Goal: Information Seeking & Learning: Check status

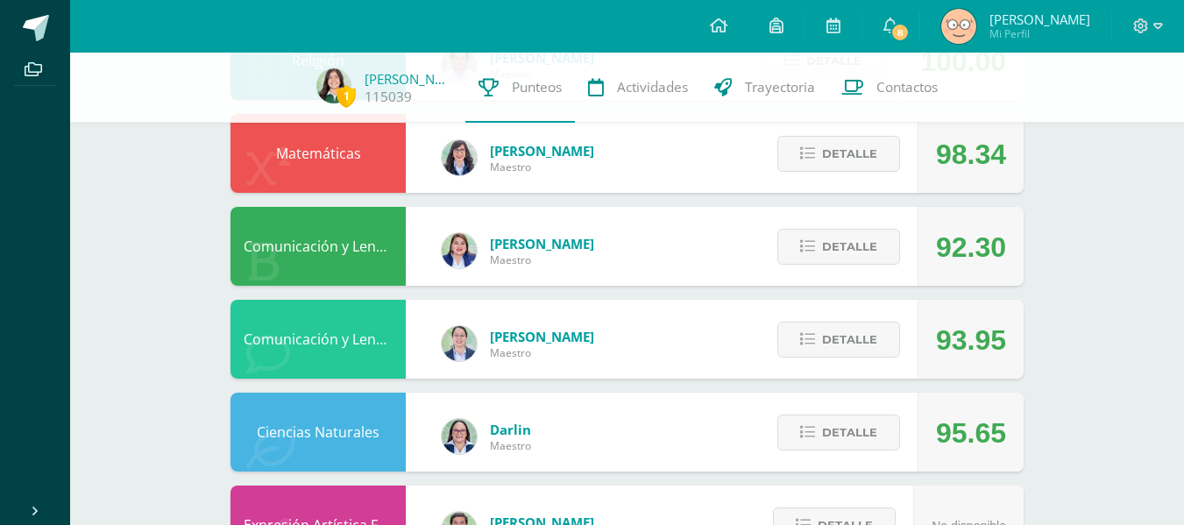
scroll to position [1166, 0]
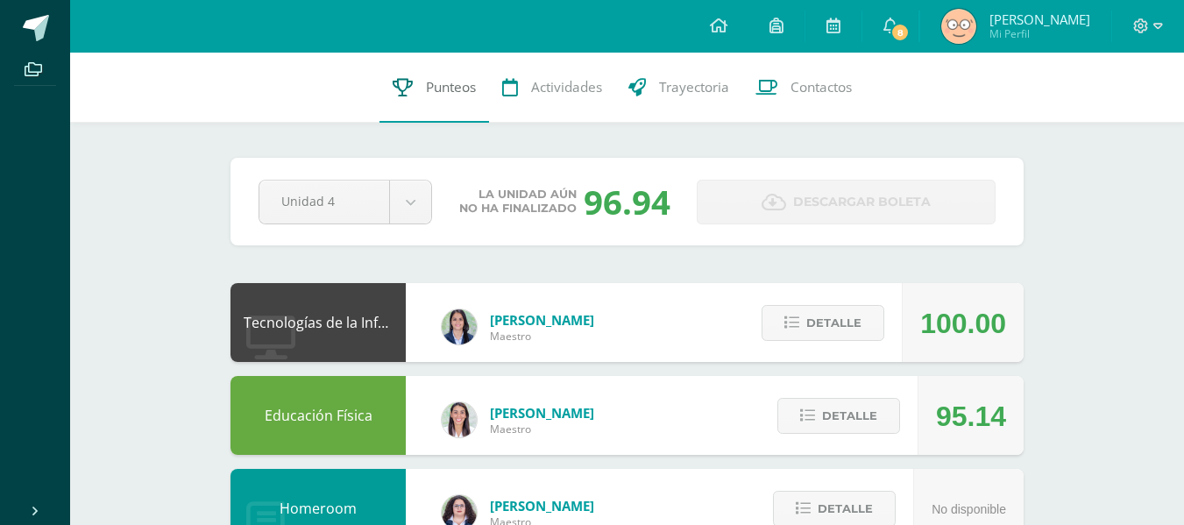
click at [445, 117] on link "Punteos" at bounding box center [435, 88] width 110 height 70
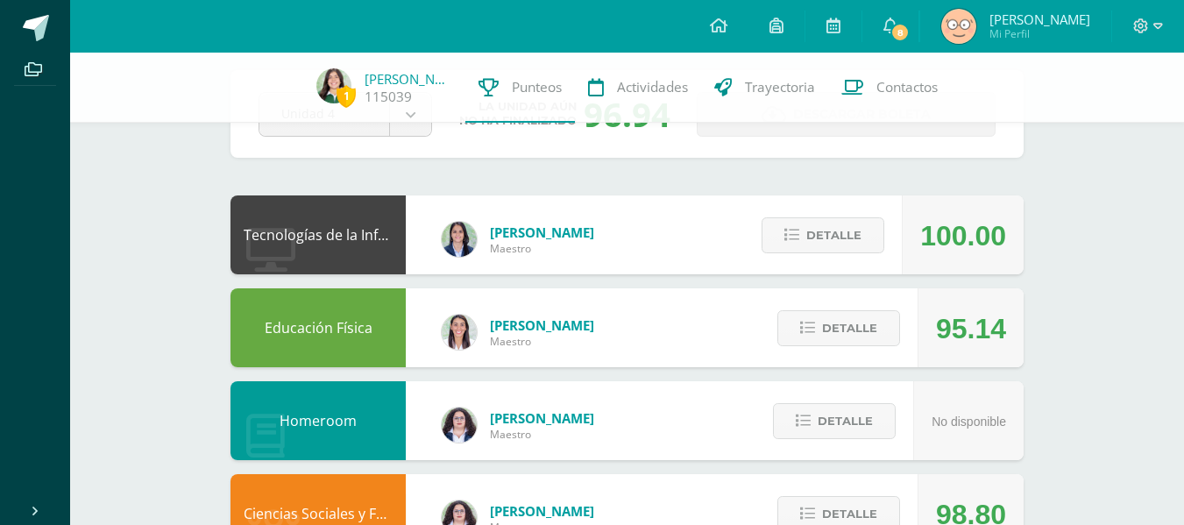
scroll to position [85, 0]
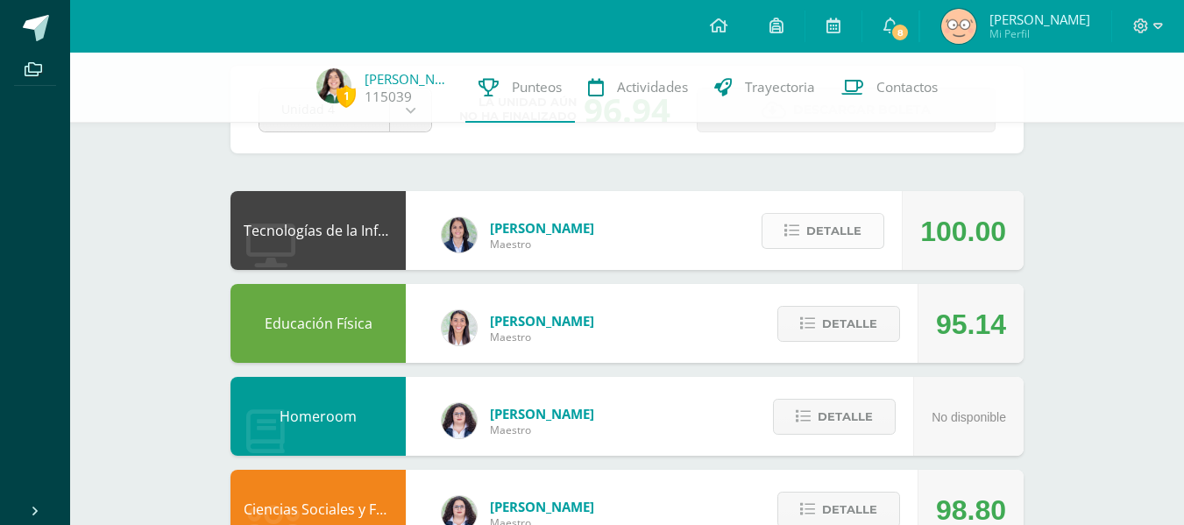
click at [797, 221] on button "Detalle" at bounding box center [823, 231] width 123 height 36
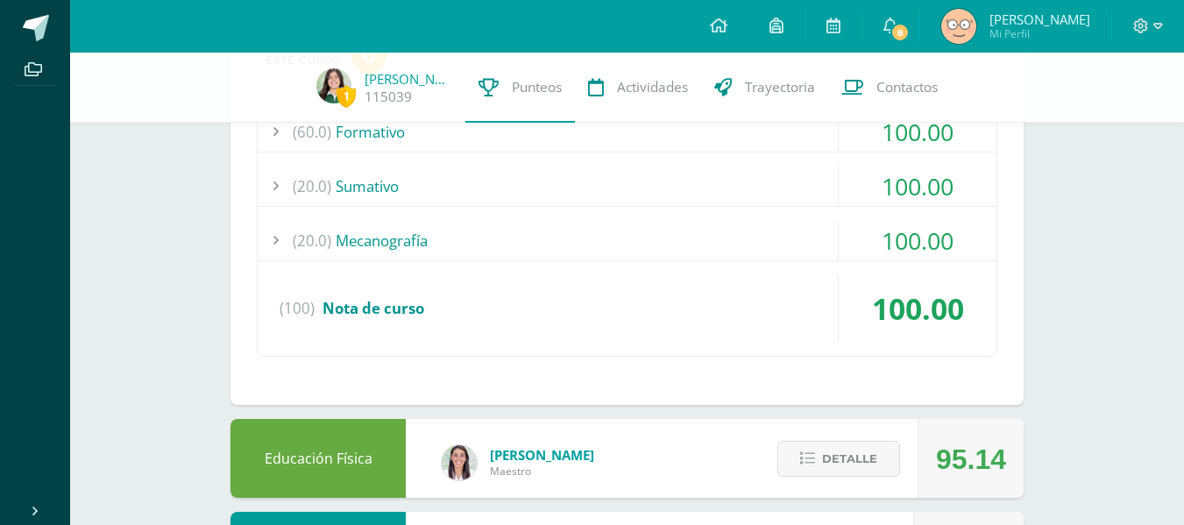
scroll to position [292, 0]
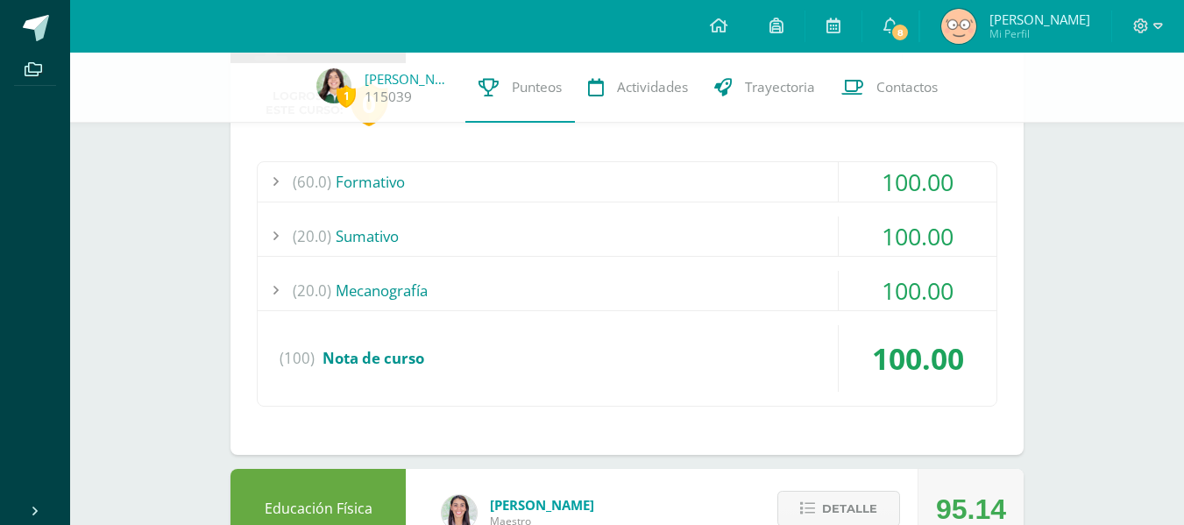
click at [536, 213] on div "(60.0) Formativo 100.00 Investigación APA 100.00" at bounding box center [627, 283] width 741 height 245
click at [542, 238] on div "(20.0) Sumativo" at bounding box center [627, 236] width 739 height 39
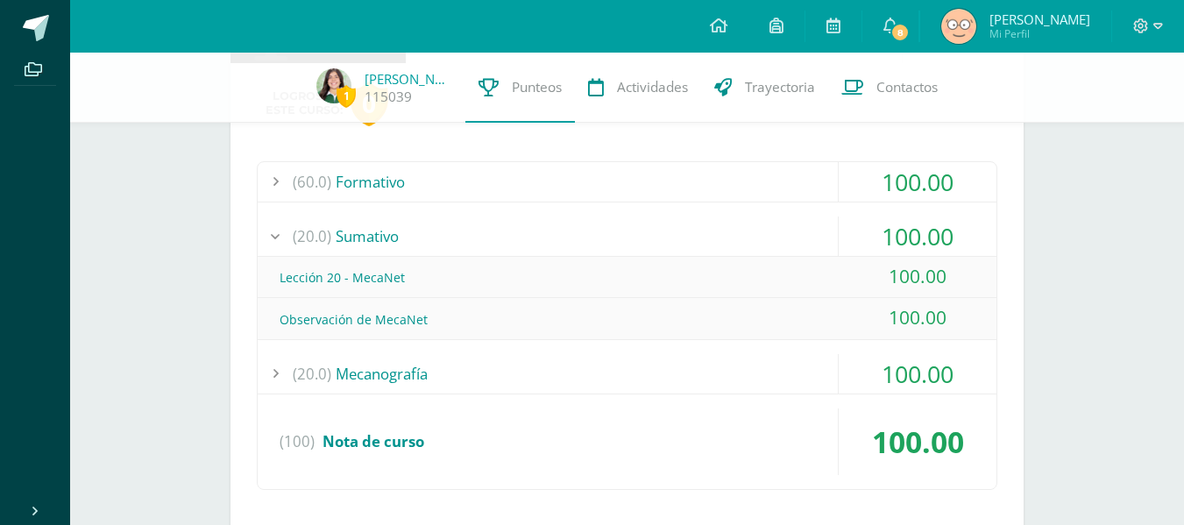
click at [542, 238] on div "(20.0) Sumativo" at bounding box center [627, 236] width 739 height 39
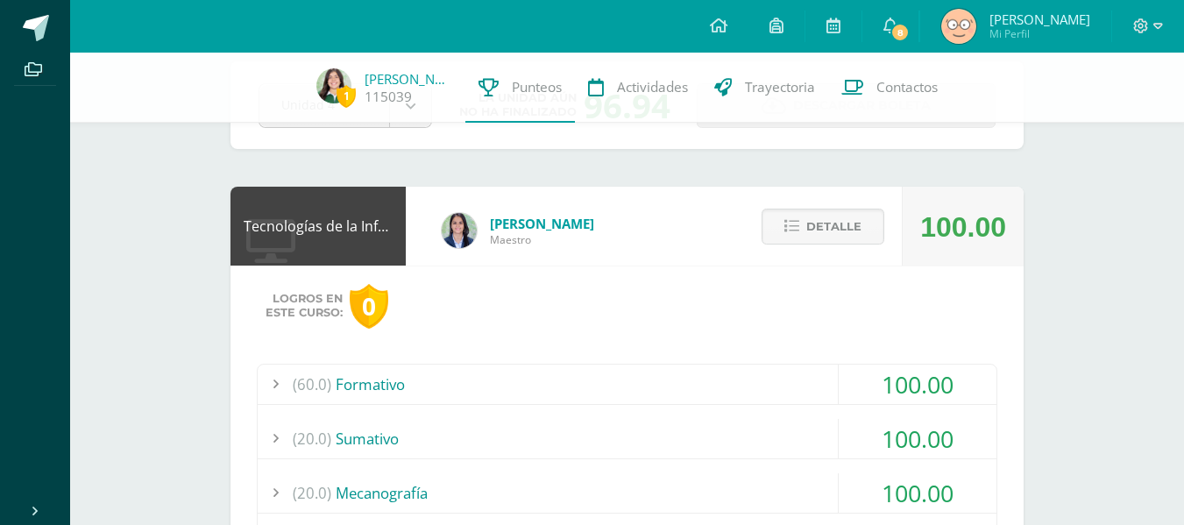
scroll to position [89, 0]
click at [787, 224] on icon at bounding box center [792, 227] width 15 height 15
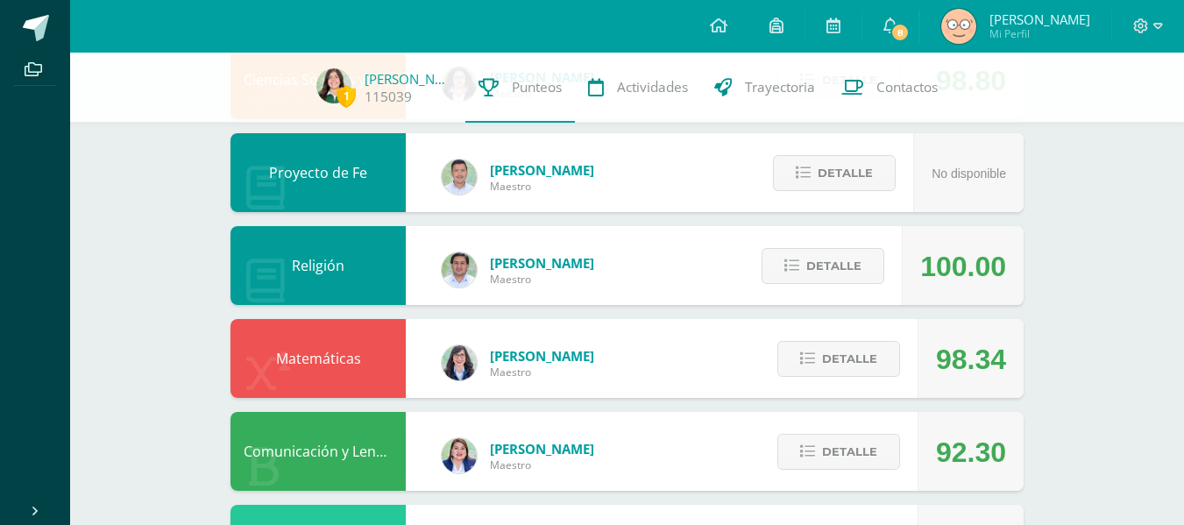
scroll to position [515, 0]
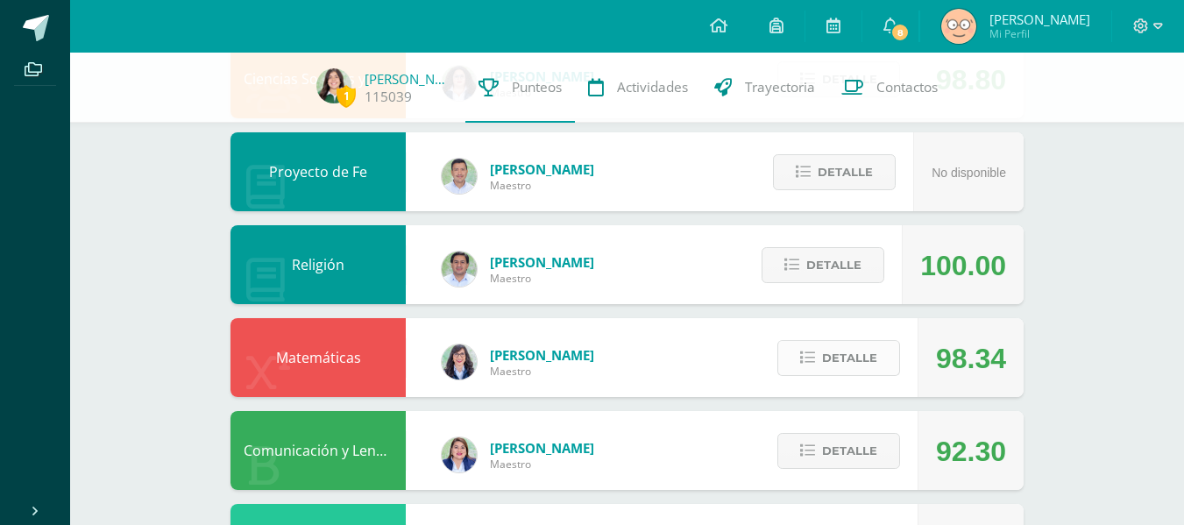
click at [865, 356] on span "Detalle" at bounding box center [849, 358] width 55 height 32
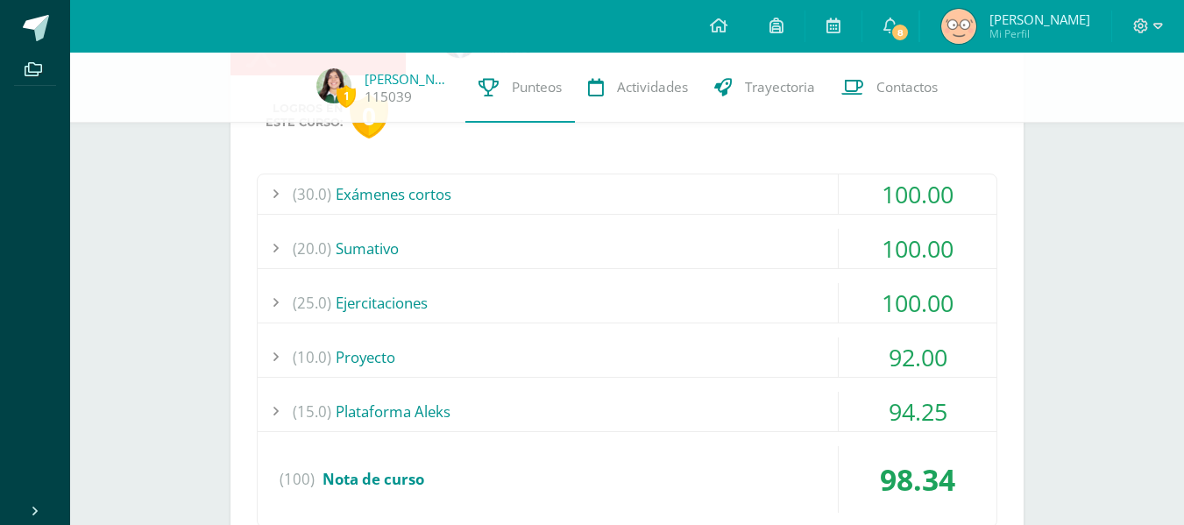
scroll to position [838, 0]
click at [828, 356] on div "(10.0) Proyecto" at bounding box center [627, 356] width 739 height 39
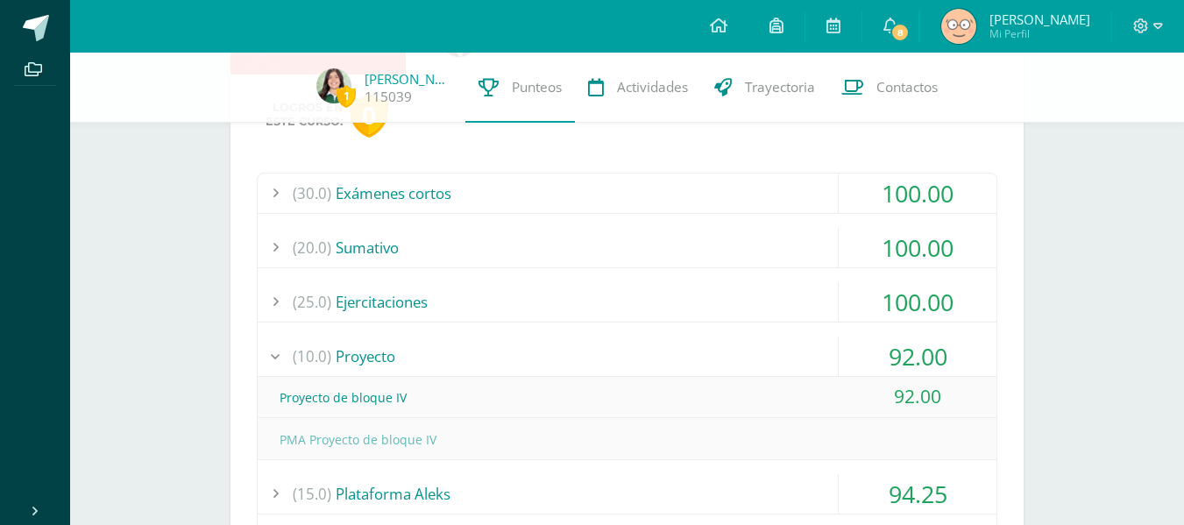
click at [828, 356] on div "(10.0) Proyecto" at bounding box center [627, 356] width 739 height 39
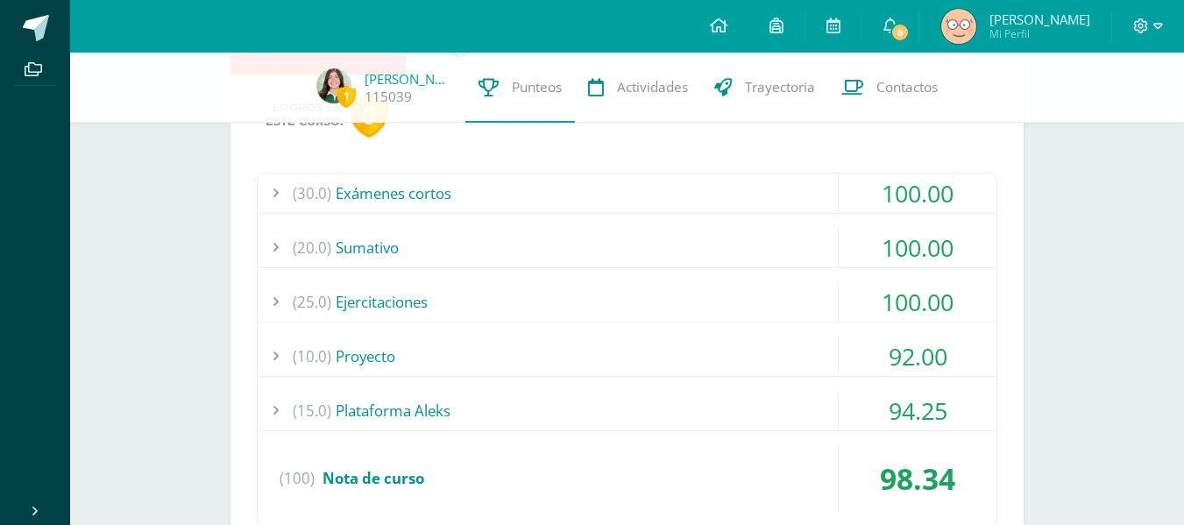
click at [770, 401] on div "(15.0) Plataforma Aleks" at bounding box center [627, 410] width 739 height 39
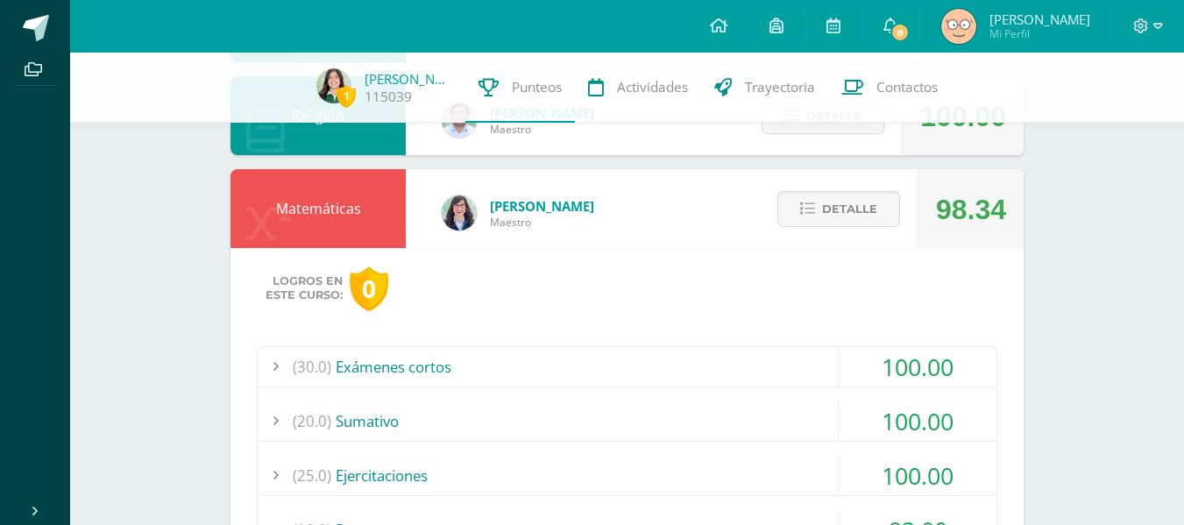
scroll to position [663, 0]
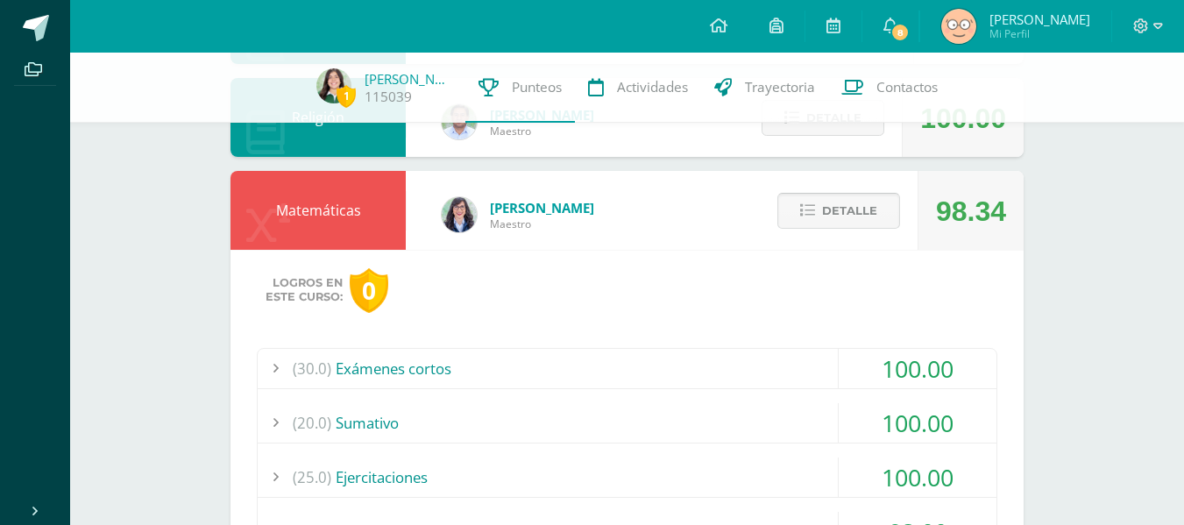
click at [817, 220] on button "Detalle" at bounding box center [839, 211] width 123 height 36
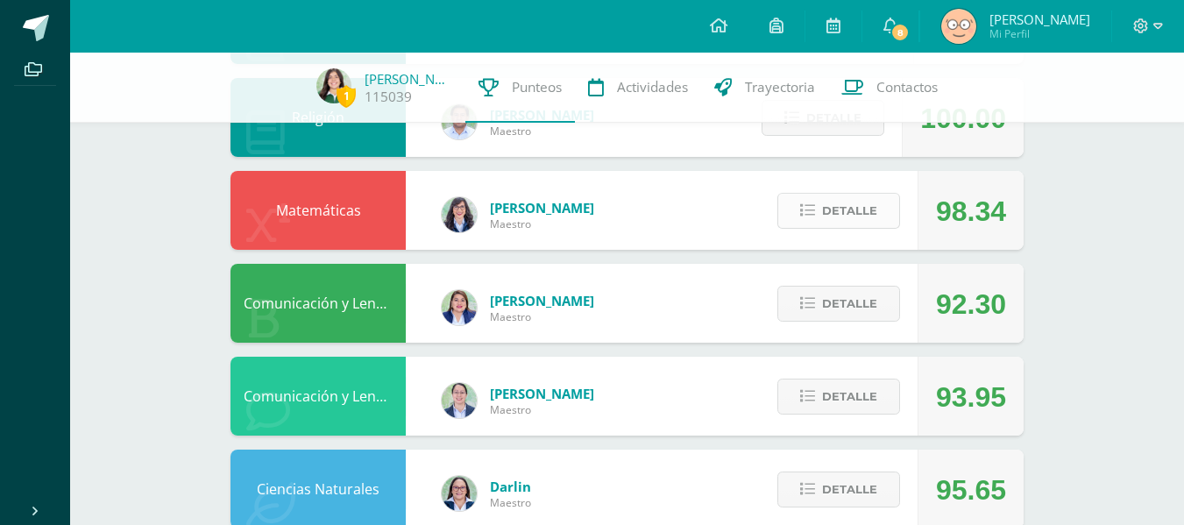
click at [817, 220] on button "Detalle" at bounding box center [839, 211] width 123 height 36
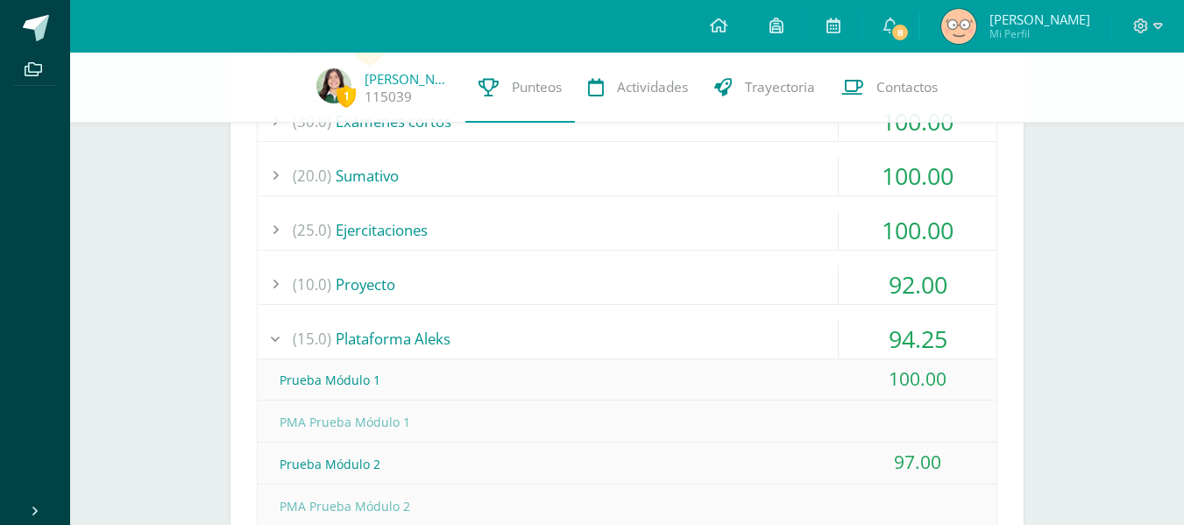
scroll to position [909, 0]
click at [618, 338] on div "(15.0) Plataforma Aleks" at bounding box center [627, 339] width 739 height 39
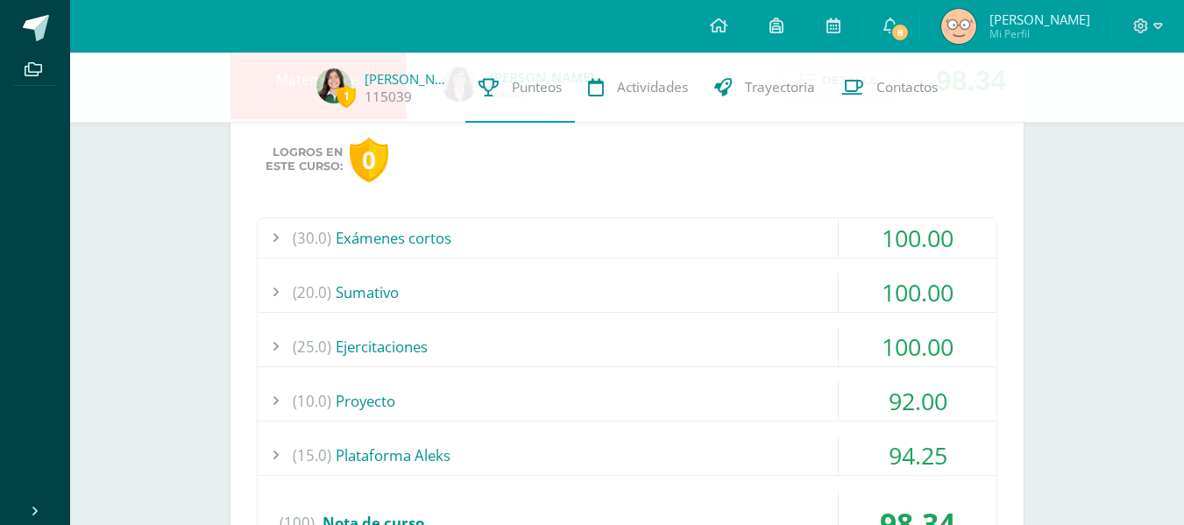
scroll to position [789, 0]
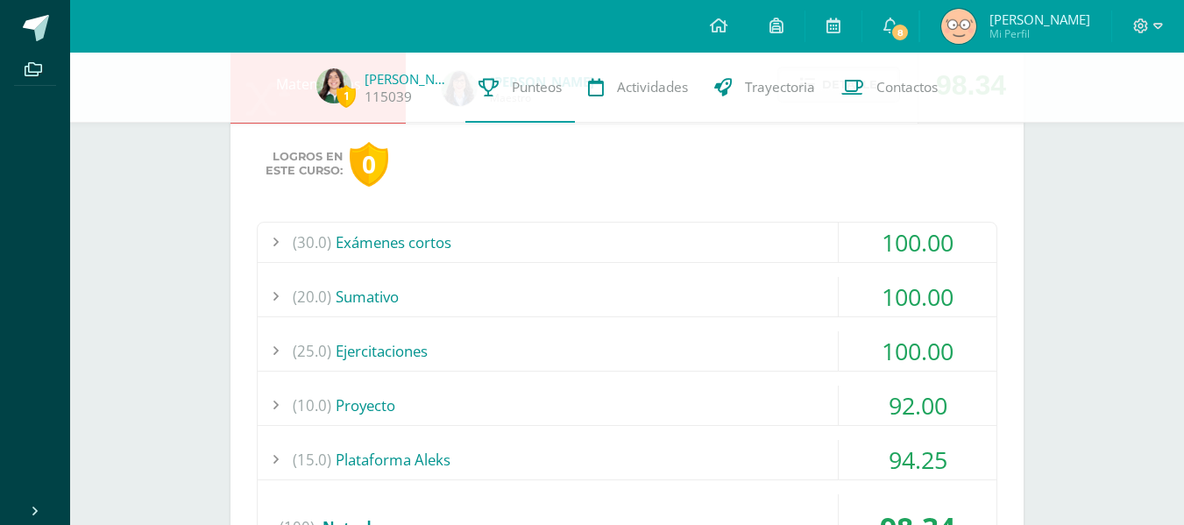
click at [574, 252] on div "(30.0) Exámenes cortos" at bounding box center [627, 242] width 739 height 39
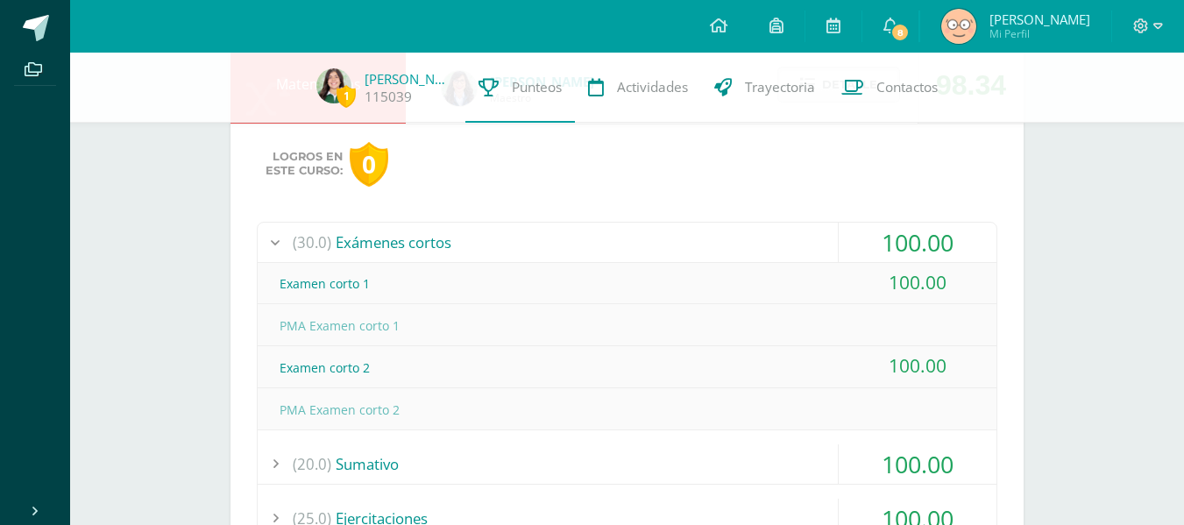
click at [576, 253] on div "(30.0) Exámenes cortos" at bounding box center [627, 242] width 739 height 39
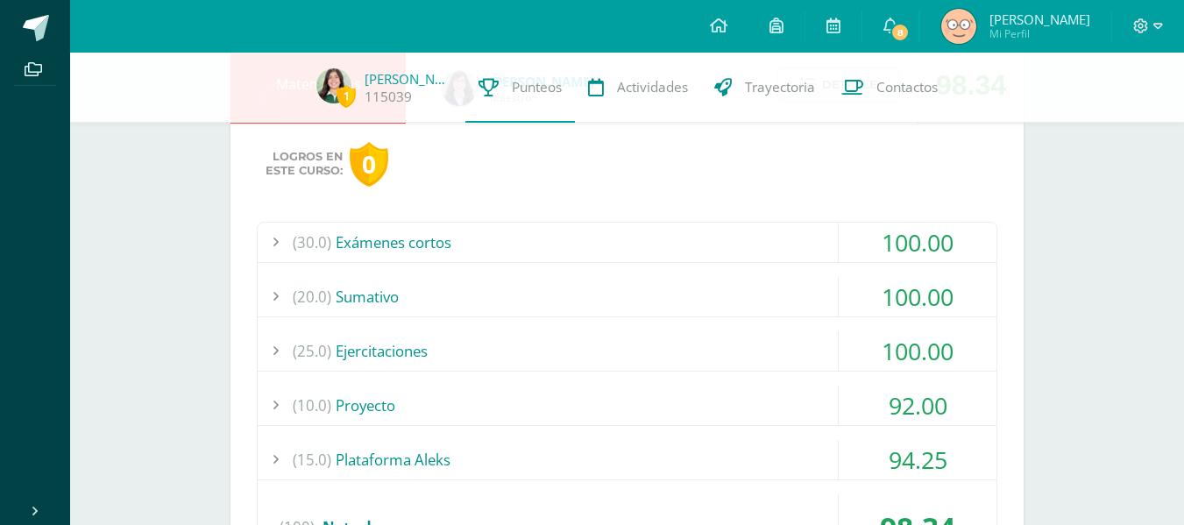
click at [583, 289] on div "(20.0) Sumativo" at bounding box center [627, 296] width 739 height 39
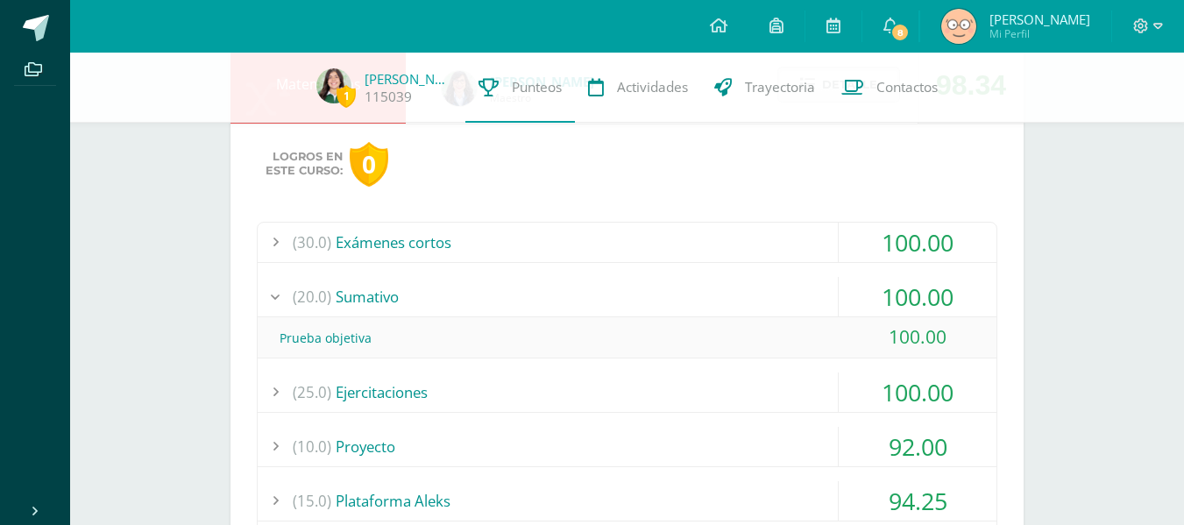
click at [582, 282] on div "(20.0) Sumativo" at bounding box center [627, 296] width 739 height 39
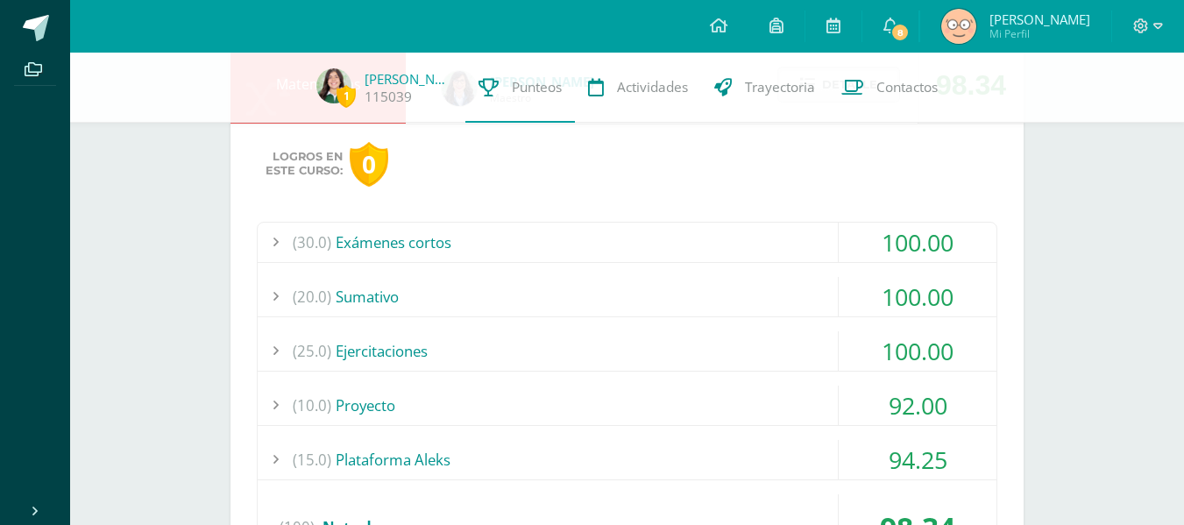
click at [577, 331] on div "(25.0) Ejercitaciones" at bounding box center [627, 350] width 739 height 39
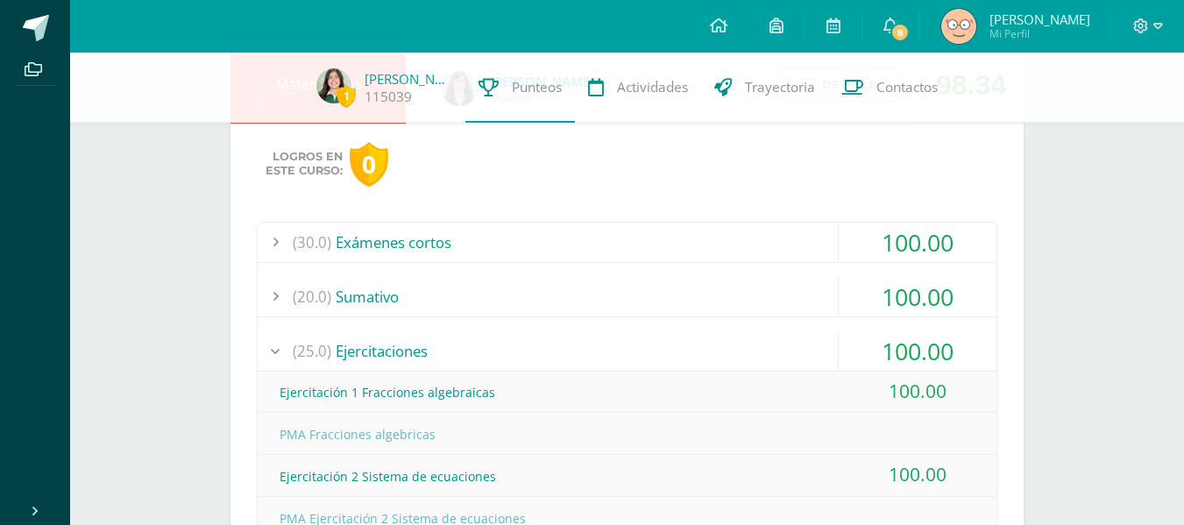
click at [577, 331] on div "(25.0) Ejercitaciones" at bounding box center [627, 350] width 739 height 39
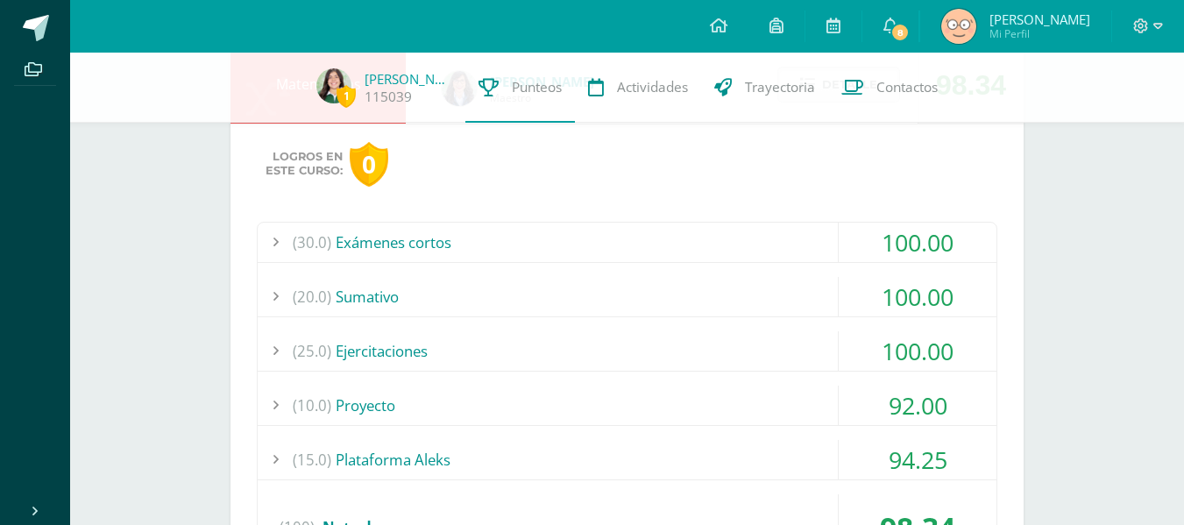
click at [577, 331] on div "(25.0) Ejercitaciones" at bounding box center [627, 350] width 739 height 39
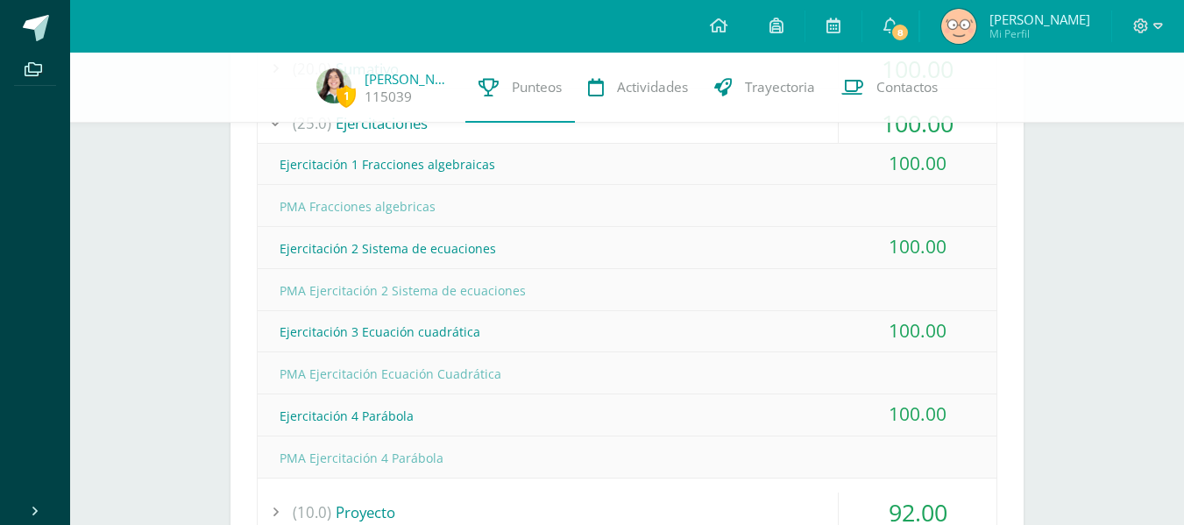
scroll to position [1023, 0]
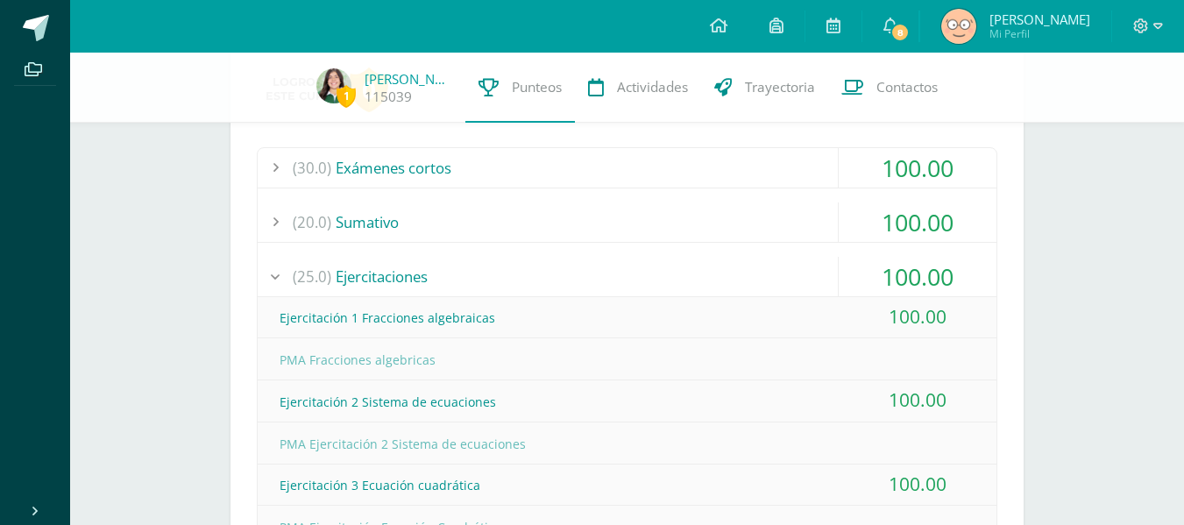
click at [544, 287] on div "(25.0) Ejercitaciones" at bounding box center [627, 276] width 739 height 39
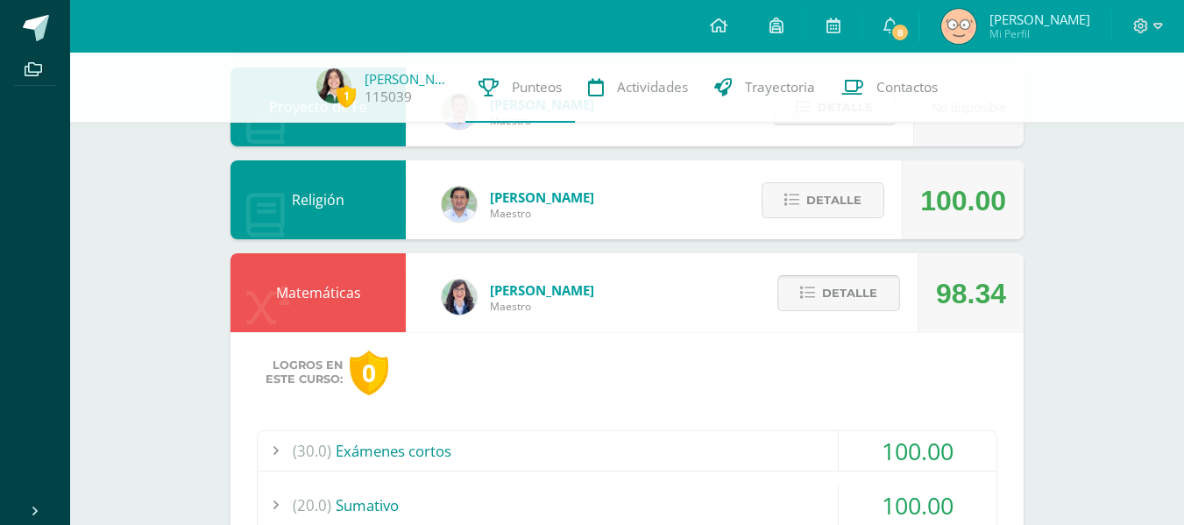
click at [827, 287] on span "Detalle" at bounding box center [849, 293] width 55 height 32
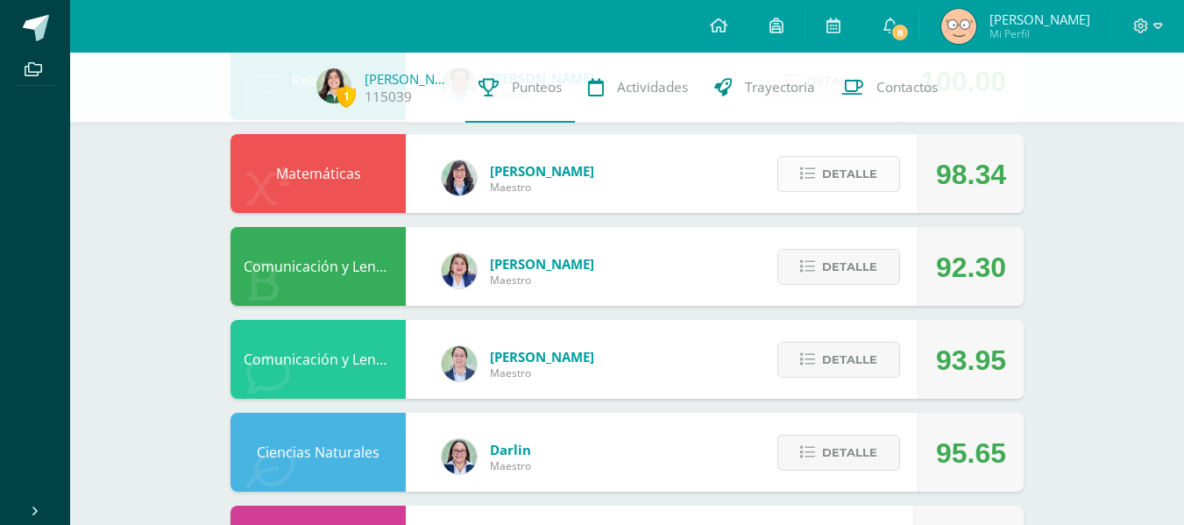
scroll to position [700, 0]
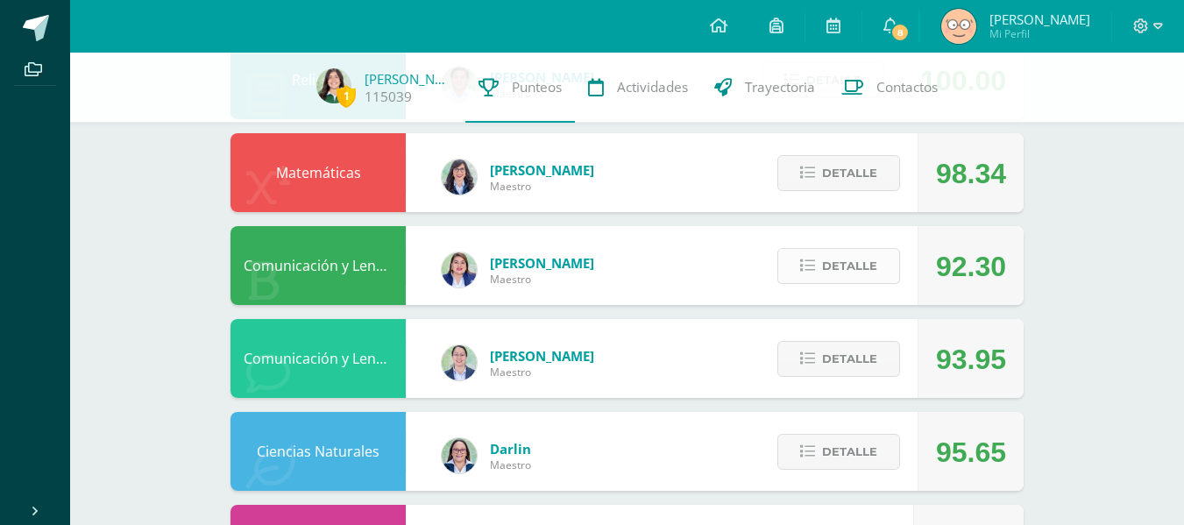
click at [840, 275] on span "Detalle" at bounding box center [849, 266] width 55 height 32
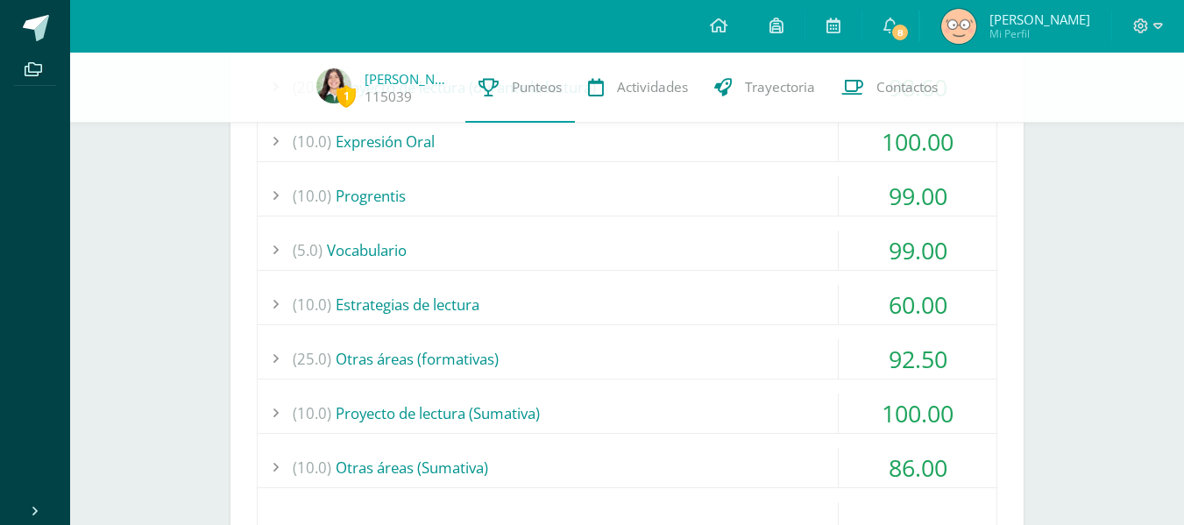
scroll to position [1038, 0]
click at [798, 290] on div "(10.0) Estrategias de lectura" at bounding box center [627, 303] width 739 height 39
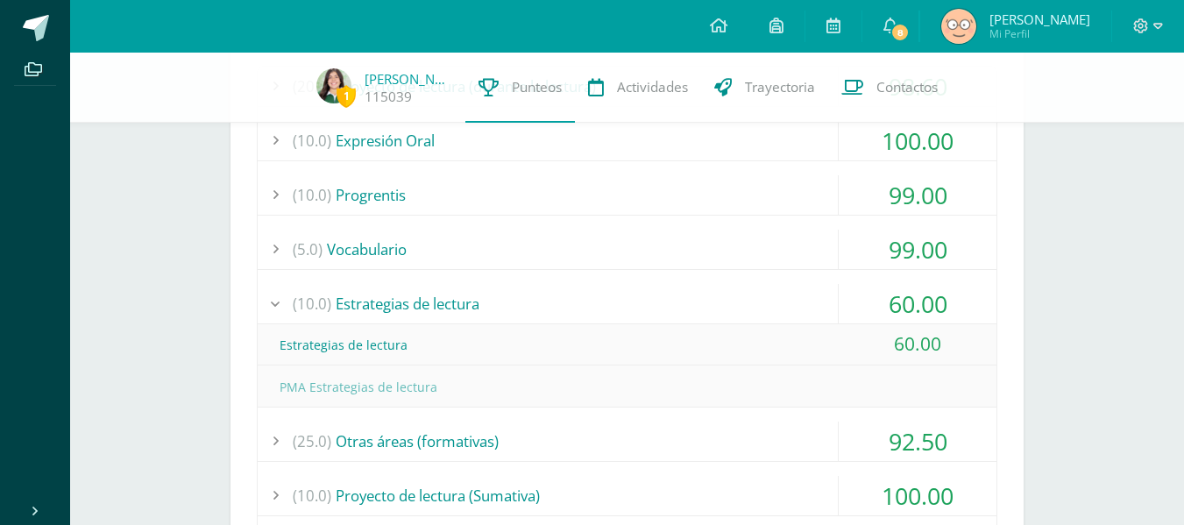
drag, startPoint x: 798, startPoint y: 290, endPoint x: 639, endPoint y: 320, distance: 161.5
click at [639, 320] on div "(10.0) Estrategias de lectura" at bounding box center [627, 303] width 739 height 39
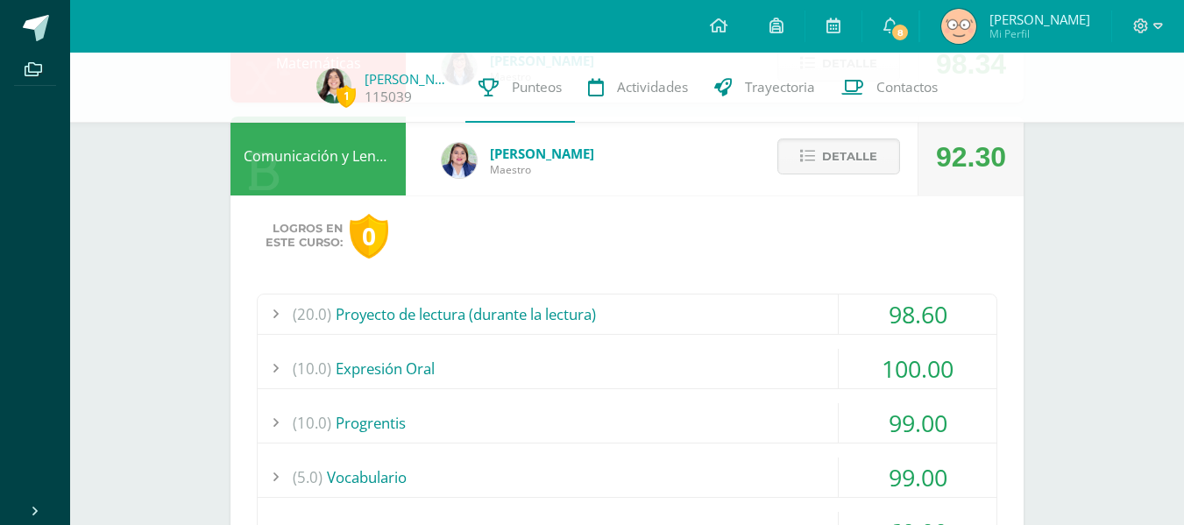
scroll to position [793, 0]
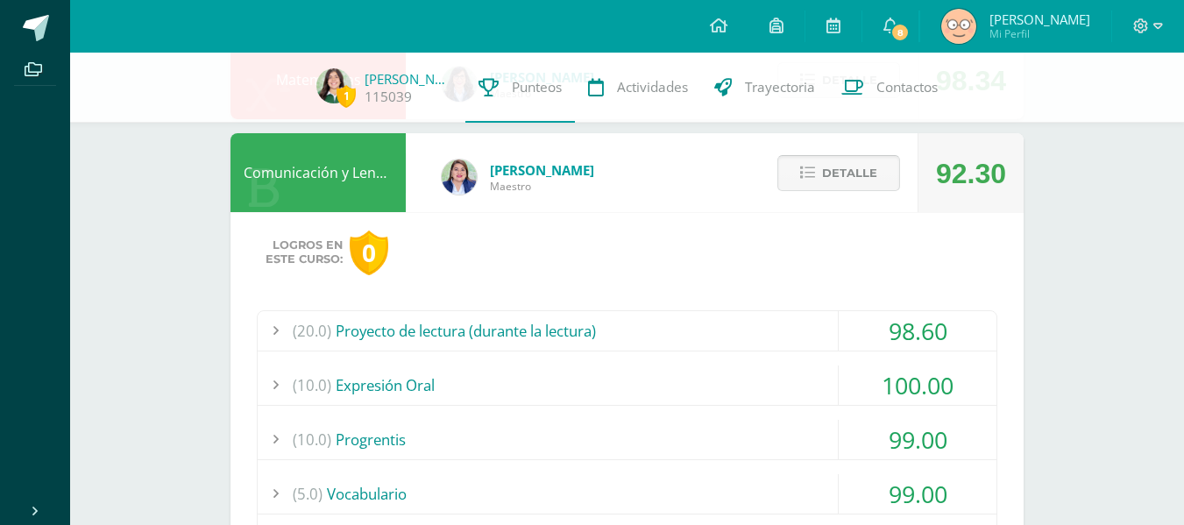
click at [818, 181] on button "Detalle" at bounding box center [839, 173] width 123 height 36
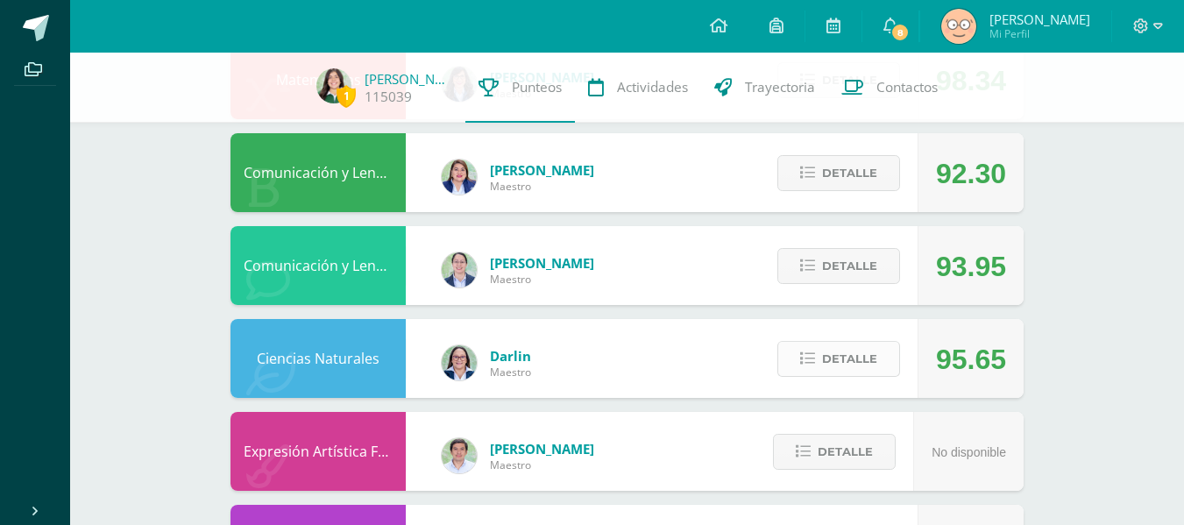
click at [823, 366] on span "Detalle" at bounding box center [849, 359] width 55 height 32
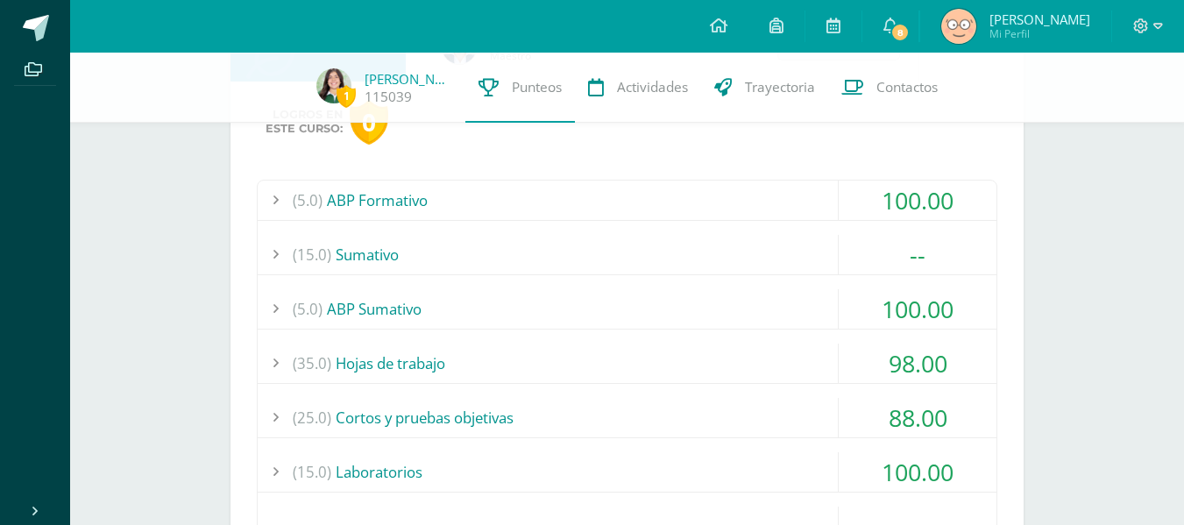
scroll to position [1111, 0]
click at [705, 224] on div "(5.0) ABP Formativo 100.00 Ficha Técnica ABP 100.00" at bounding box center [627, 383] width 741 height 409
click at [707, 231] on div "(5.0) ABP Formativo 100.00 Ficha Técnica ABP 100.00" at bounding box center [627, 383] width 741 height 409
click at [711, 237] on div "(15.0) Sumativo" at bounding box center [627, 253] width 739 height 39
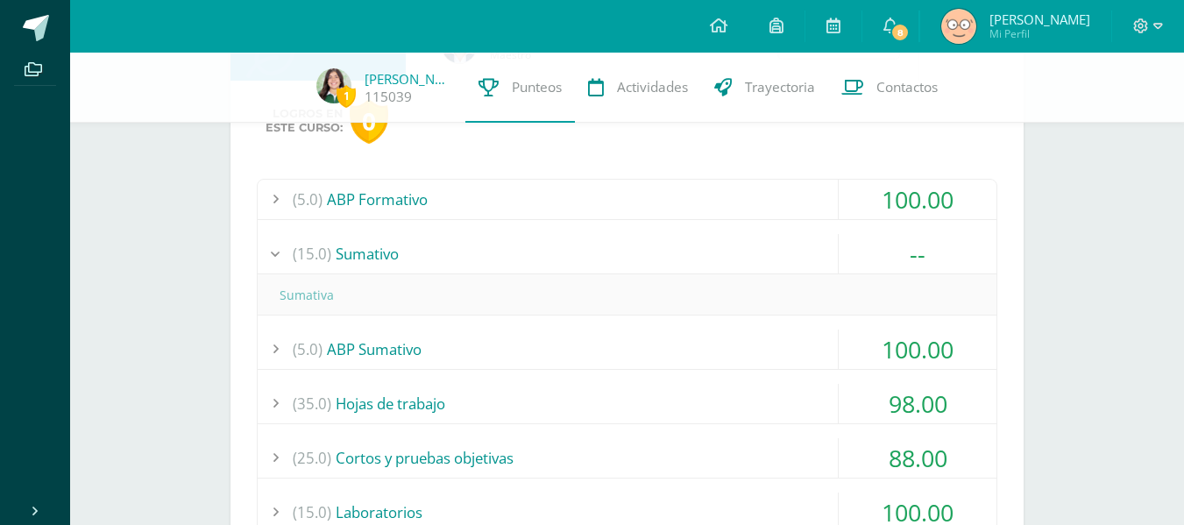
click at [691, 262] on div "(15.0) Sumativo" at bounding box center [627, 253] width 739 height 39
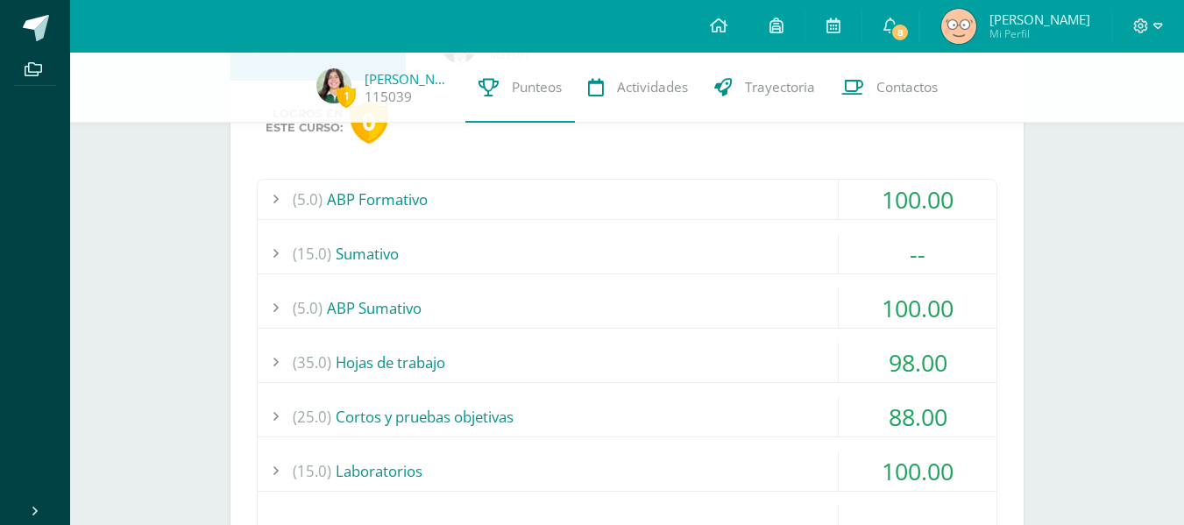
click at [667, 188] on div "(5.0) ABP Formativo" at bounding box center [627, 199] width 739 height 39
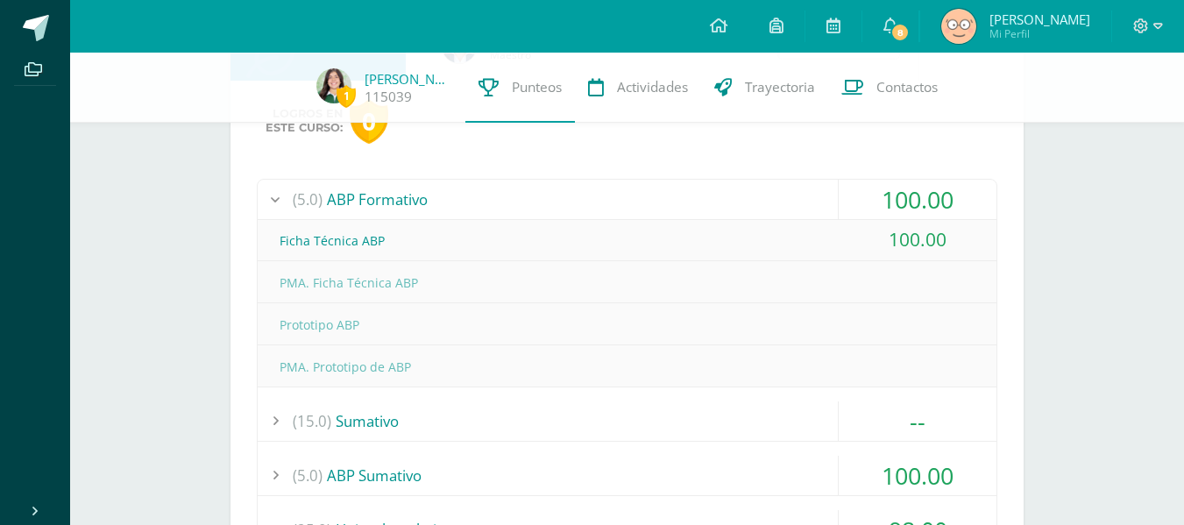
click at [665, 210] on div "(5.0) ABP Formativo" at bounding box center [627, 199] width 739 height 39
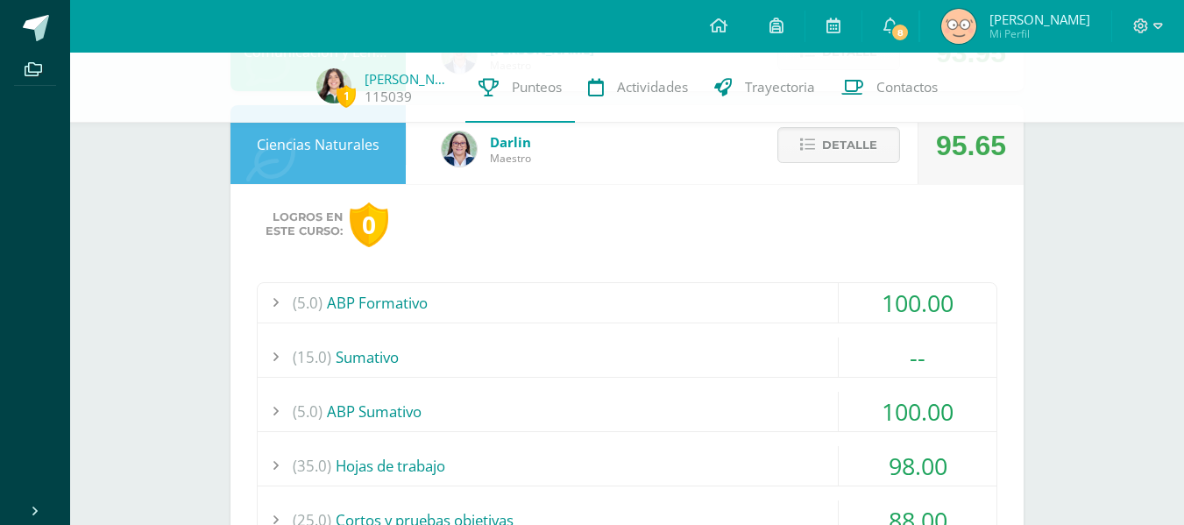
scroll to position [916, 0]
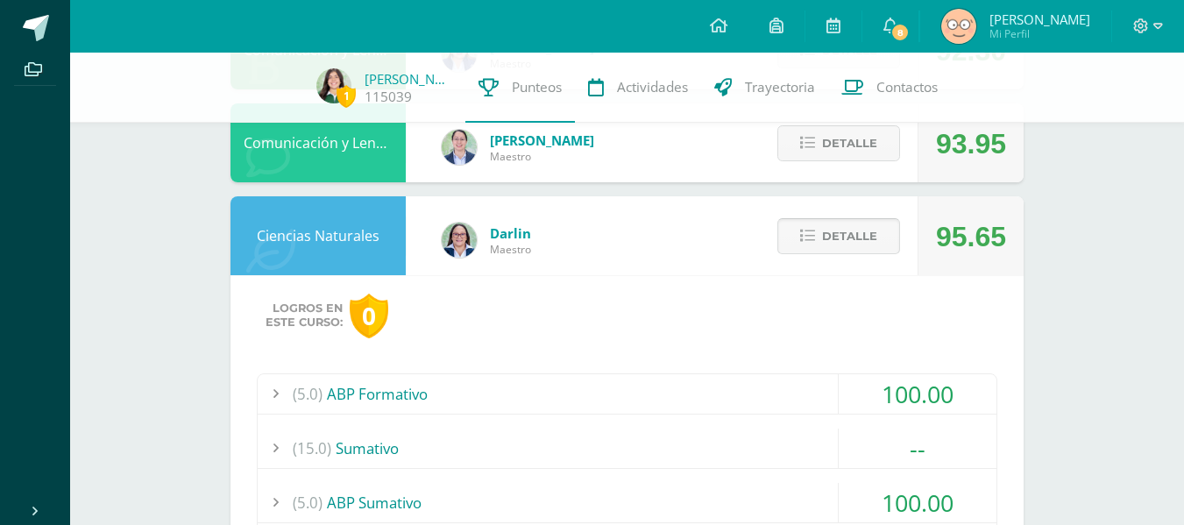
click at [832, 244] on span "Detalle" at bounding box center [849, 236] width 55 height 32
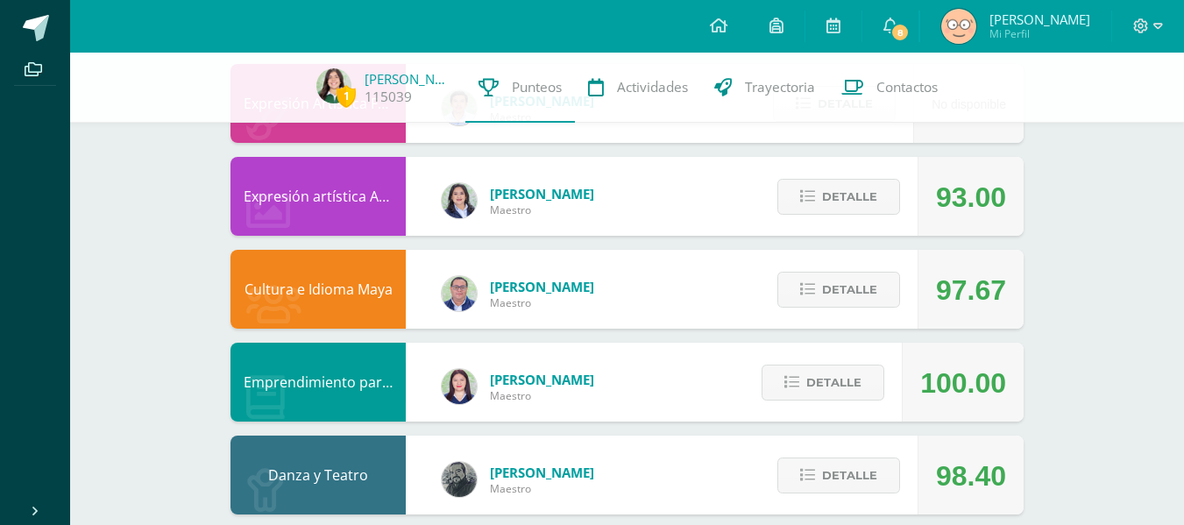
scroll to position [1166, 0]
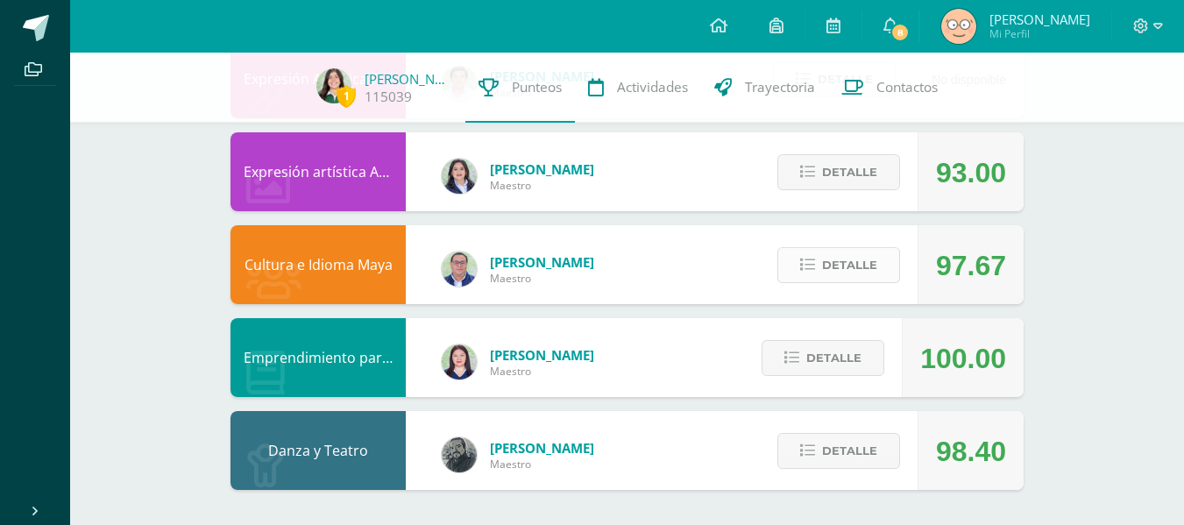
click at [834, 275] on span "Detalle" at bounding box center [849, 265] width 55 height 32
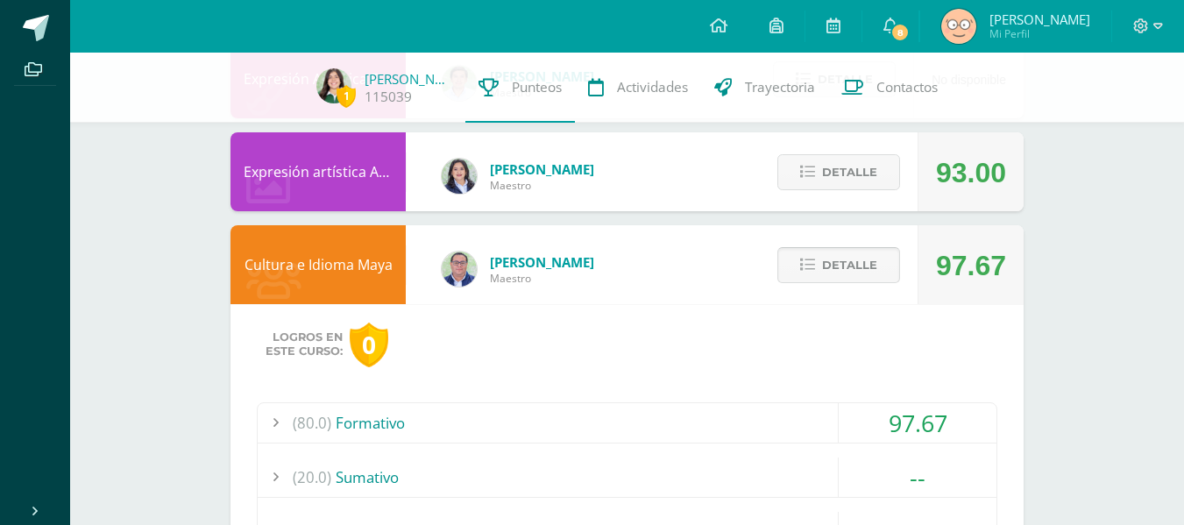
click at [834, 275] on button "Detalle" at bounding box center [839, 265] width 123 height 36
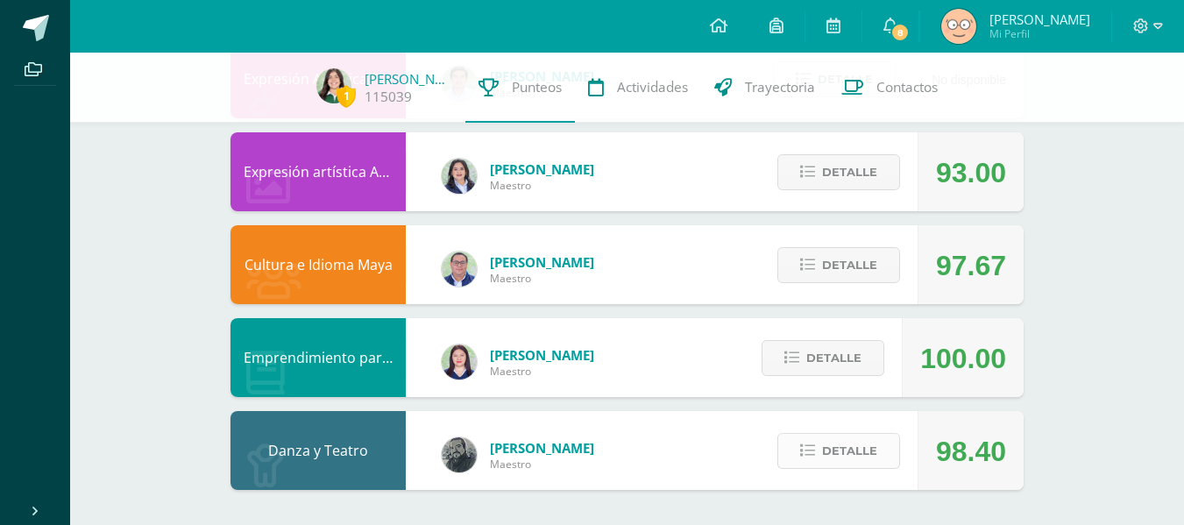
click at [861, 443] on span "Detalle" at bounding box center [849, 451] width 55 height 32
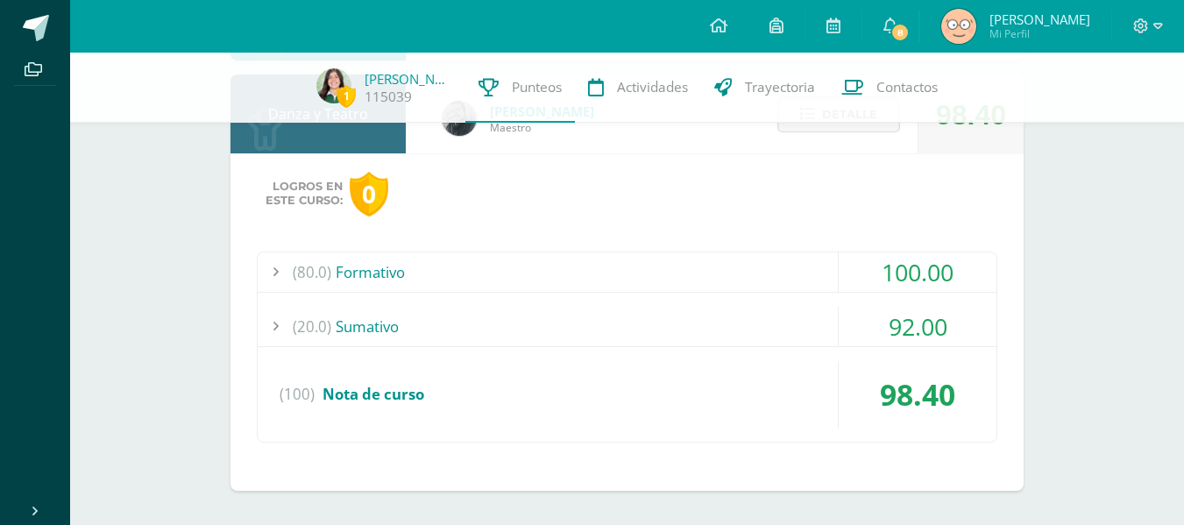
scroll to position [1504, 0]
click at [656, 310] on div "(20.0) Sumativo" at bounding box center [627, 325] width 739 height 39
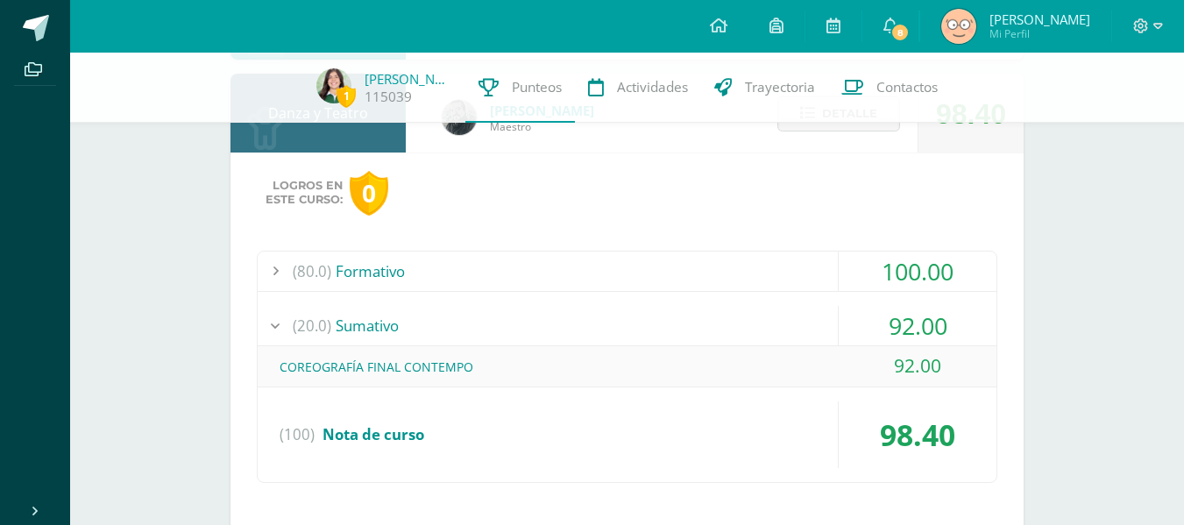
click at [656, 310] on div "(20.0) Sumativo" at bounding box center [627, 325] width 739 height 39
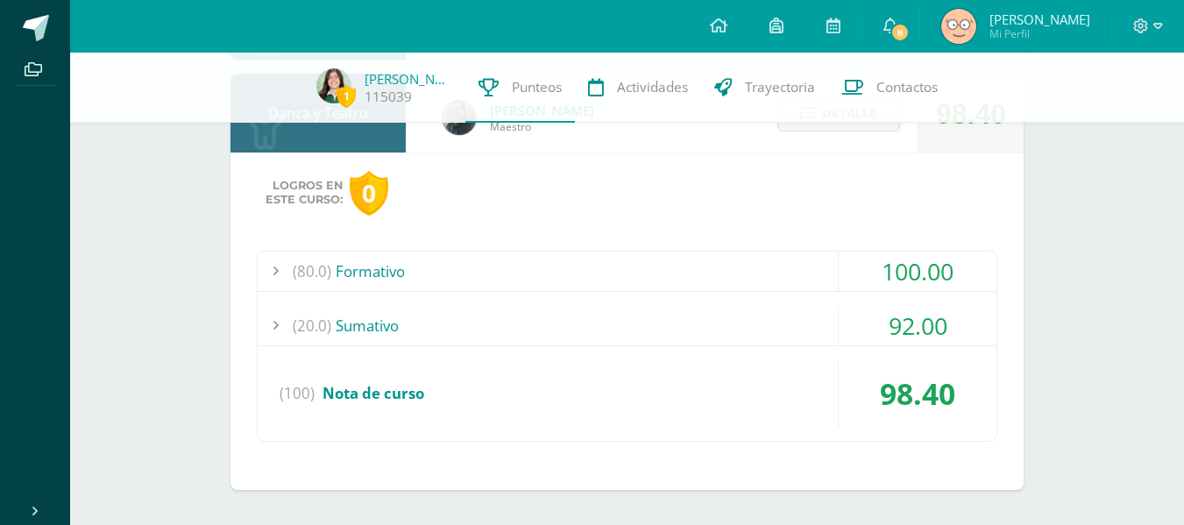
click at [625, 278] on div "(80.0) Formativo" at bounding box center [627, 271] width 739 height 39
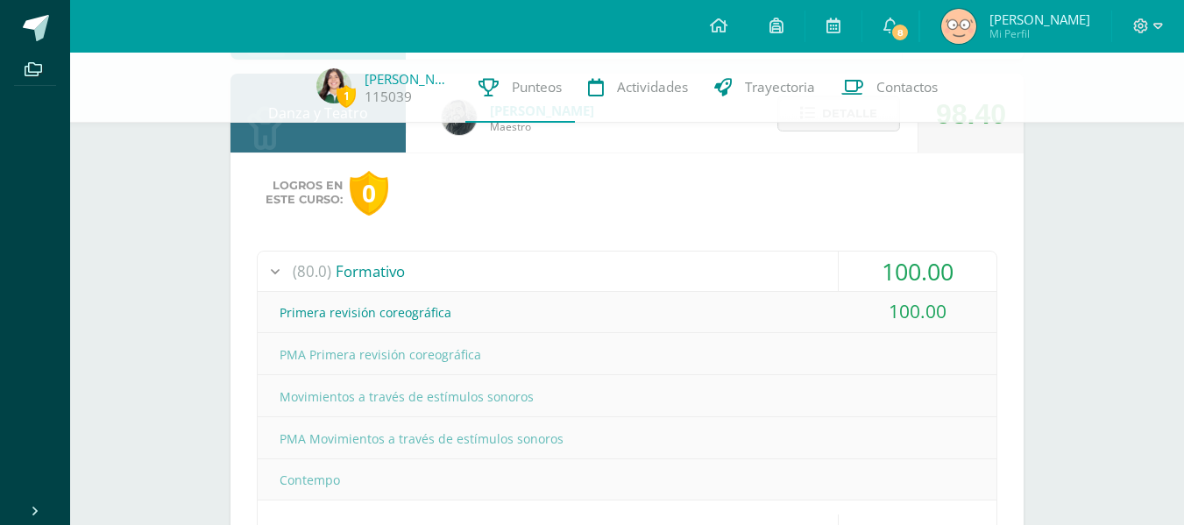
click at [625, 278] on div "(80.0) Formativo" at bounding box center [627, 271] width 739 height 39
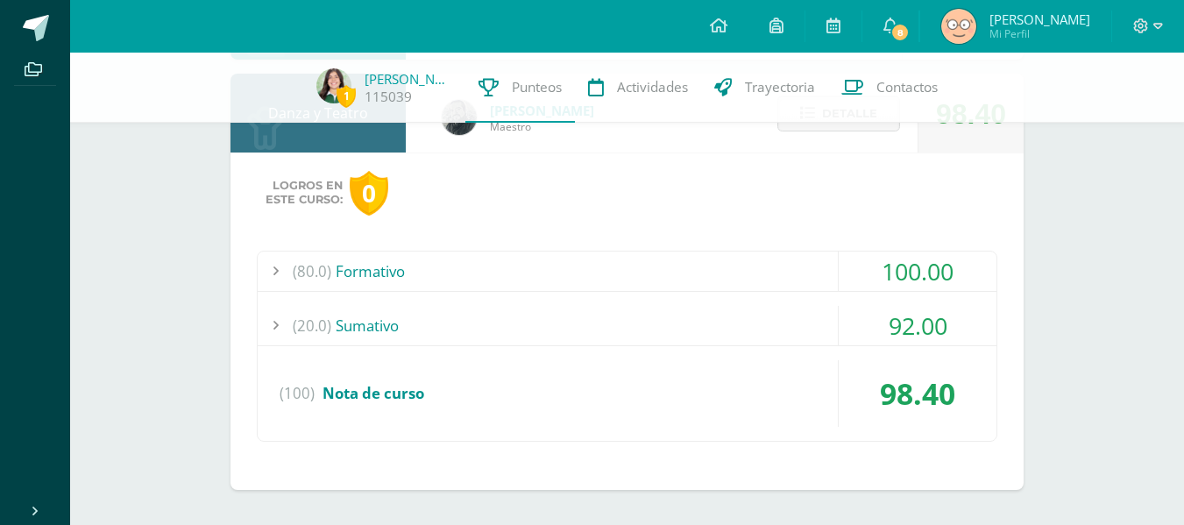
click at [652, 320] on div "(20.0) Sumativo" at bounding box center [627, 325] width 739 height 39
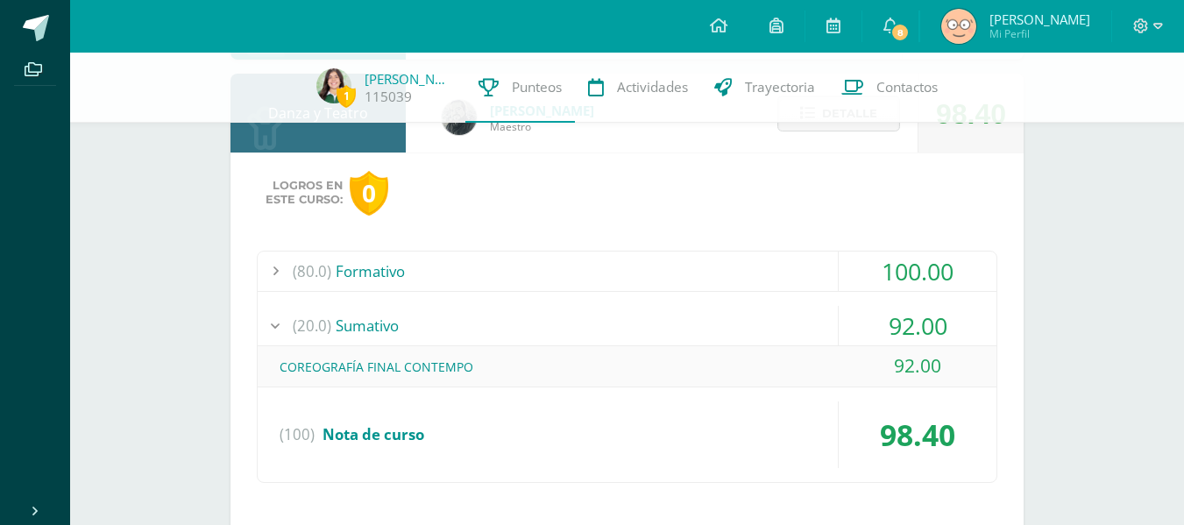
click at [652, 320] on div "(20.0) Sumativo" at bounding box center [627, 325] width 739 height 39
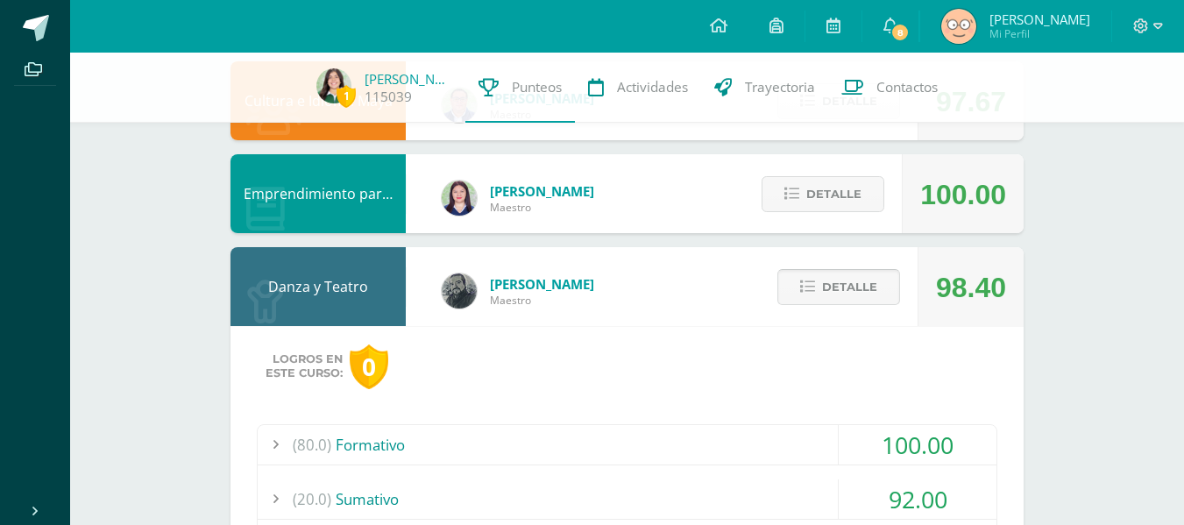
click at [865, 297] on span "Detalle" at bounding box center [849, 287] width 55 height 32
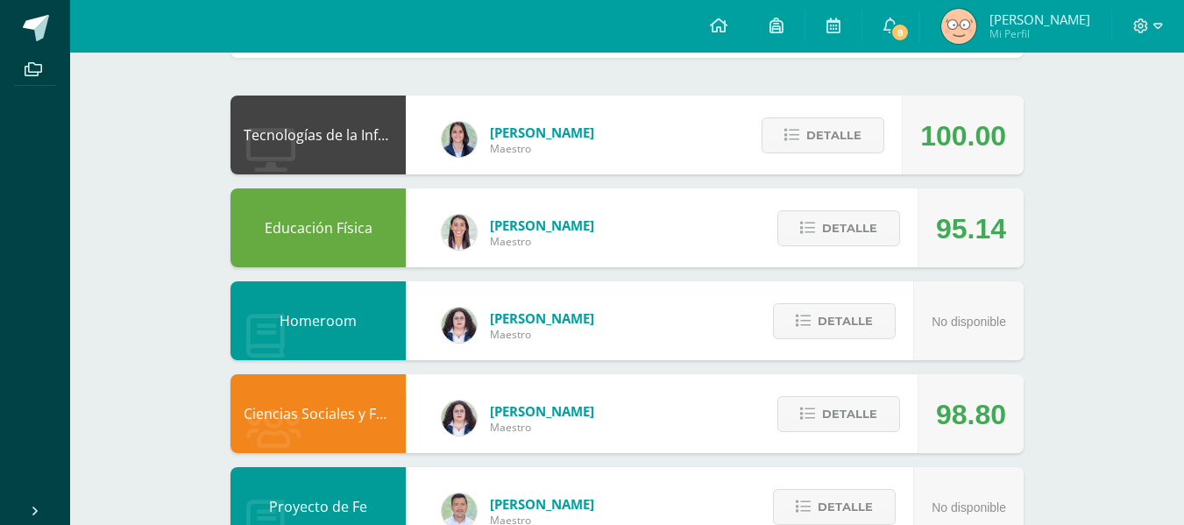
scroll to position [0, 0]
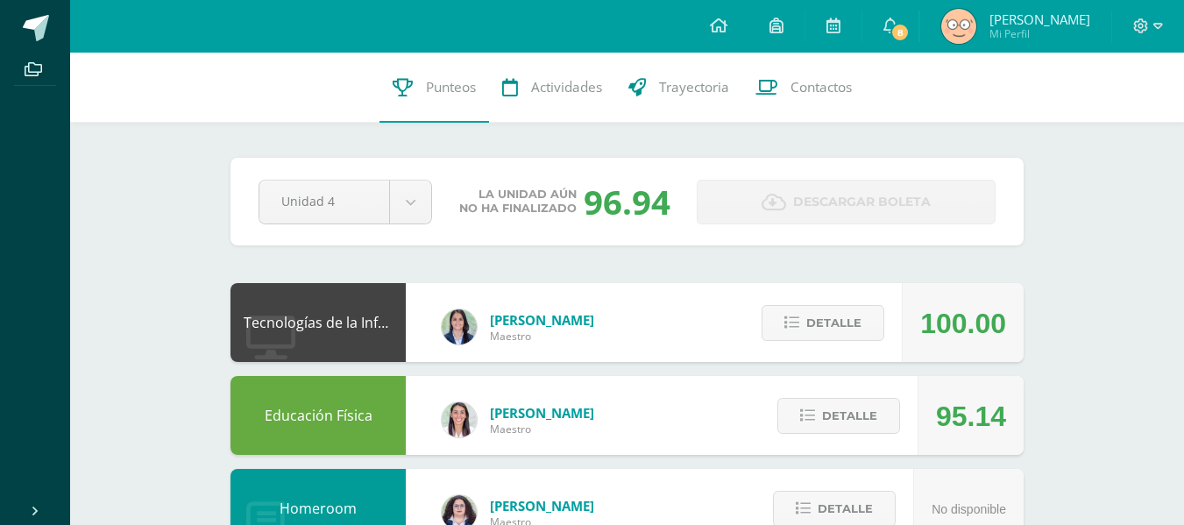
click at [729, 172] on div "Pendiente Unidad 4 Unidad 1 Unidad 2 Unidad 3 Unidad 4 La unidad aún no ha fina…" at bounding box center [627, 202] width 793 height 88
